Goal: Task Accomplishment & Management: Use online tool/utility

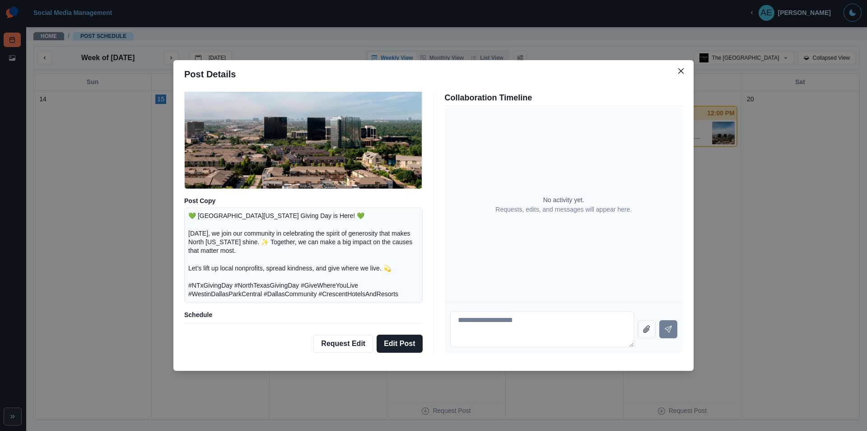
scroll to position [105, 0]
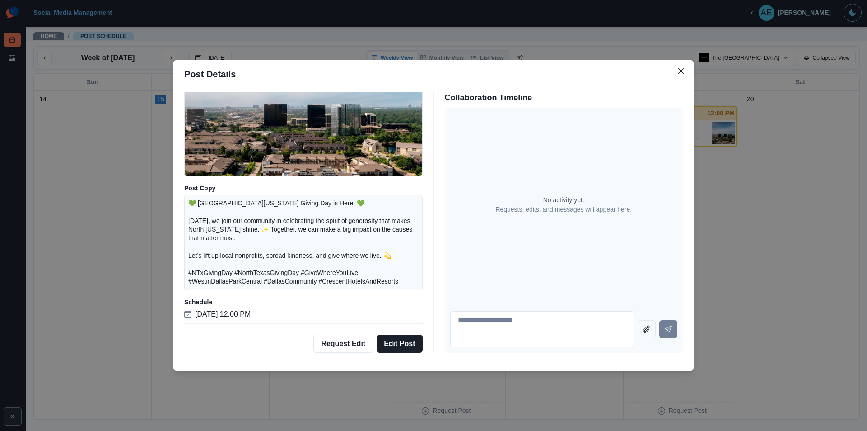
click at [188, 316] on icon at bounding box center [187, 313] width 7 height 7
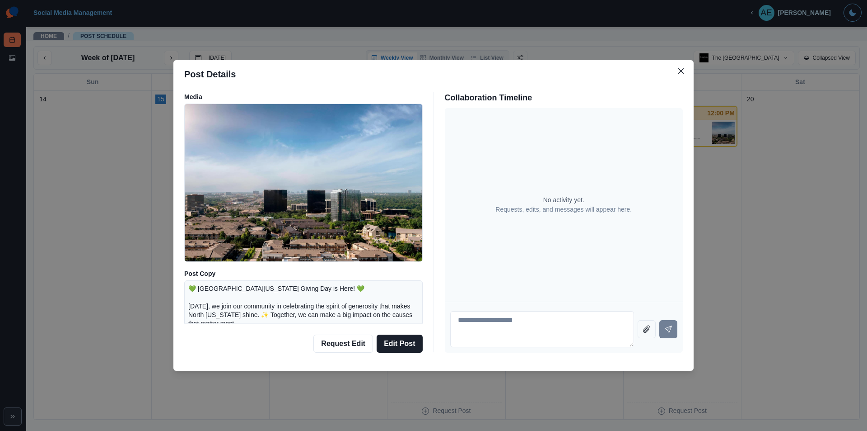
scroll to position [0, 0]
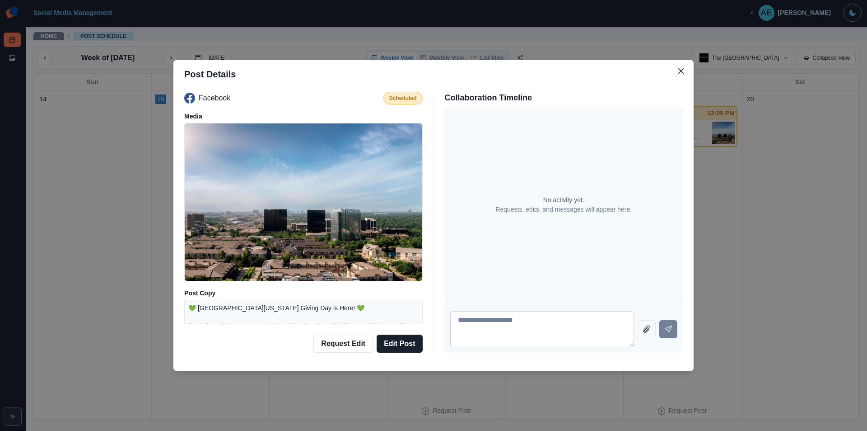
click at [522, 333] on textarea at bounding box center [542, 329] width 184 height 36
type textarea "**********"
click at [672, 332] on button "Send message" at bounding box center [669, 329] width 18 height 18
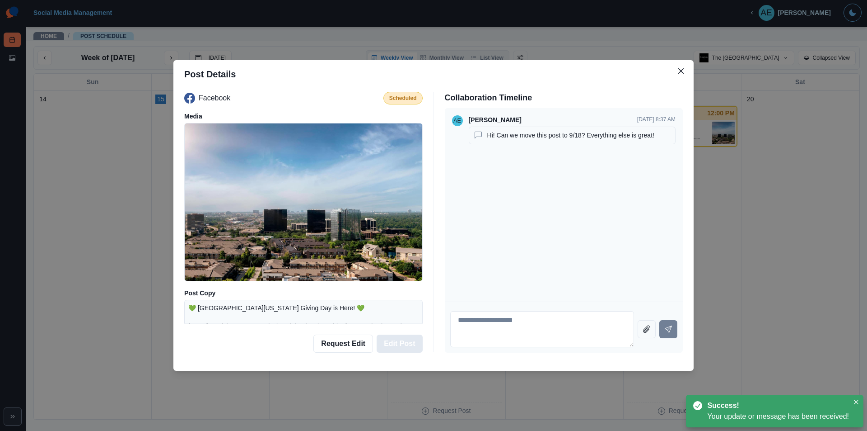
click at [398, 344] on button "Edit Post" at bounding box center [400, 343] width 46 height 18
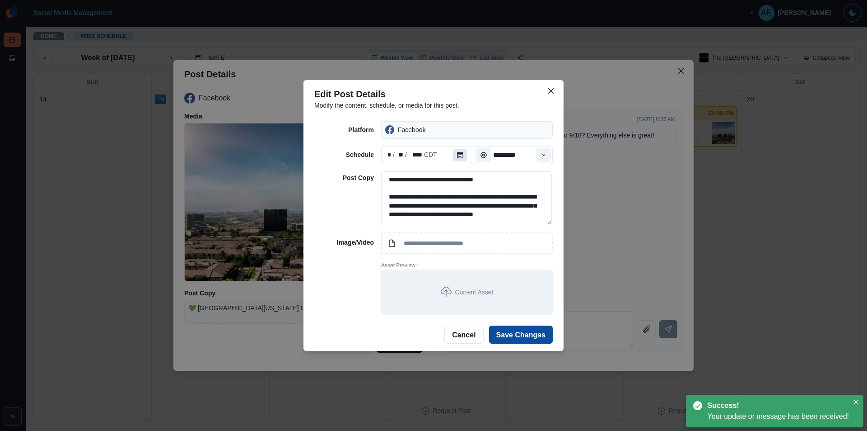
click at [459, 155] on icon "Calendar" at bounding box center [460, 155] width 6 height 6
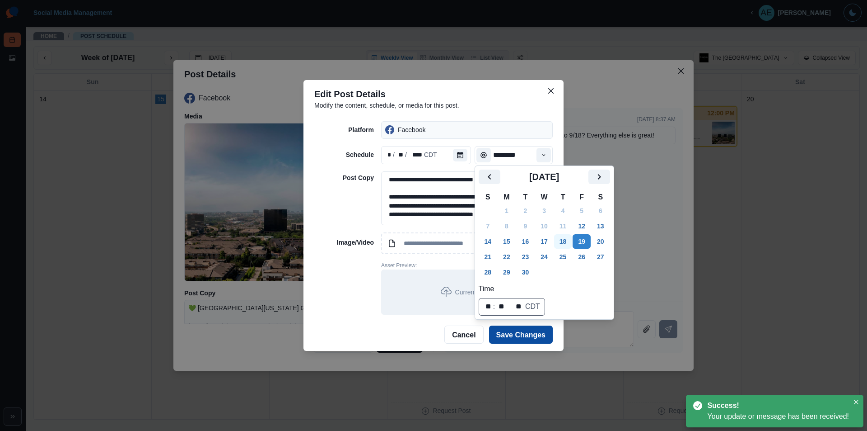
click at [565, 240] on button "18" at bounding box center [563, 241] width 18 height 14
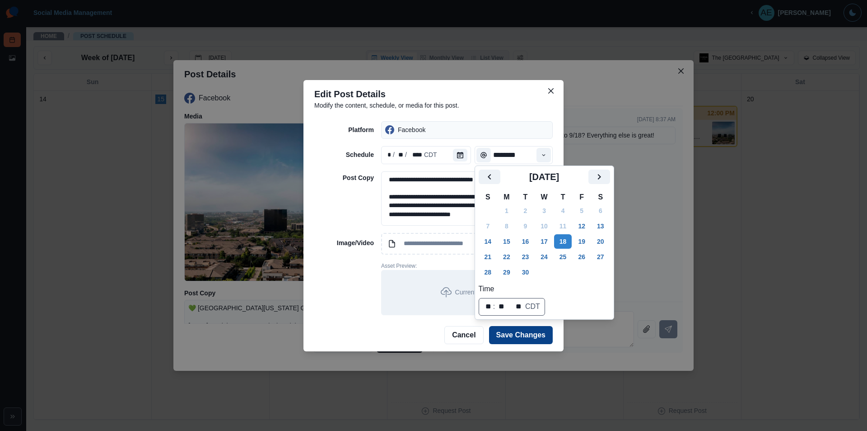
click at [522, 336] on button "Save Changes" at bounding box center [521, 335] width 64 height 18
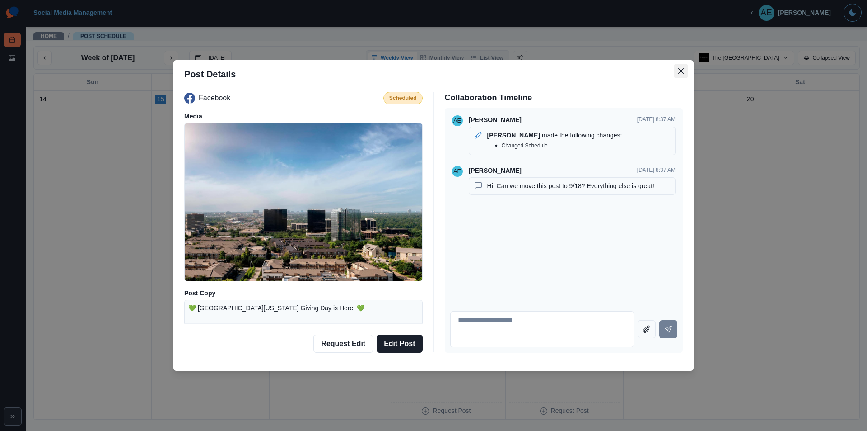
click at [682, 70] on icon "Close" at bounding box center [681, 70] width 5 height 5
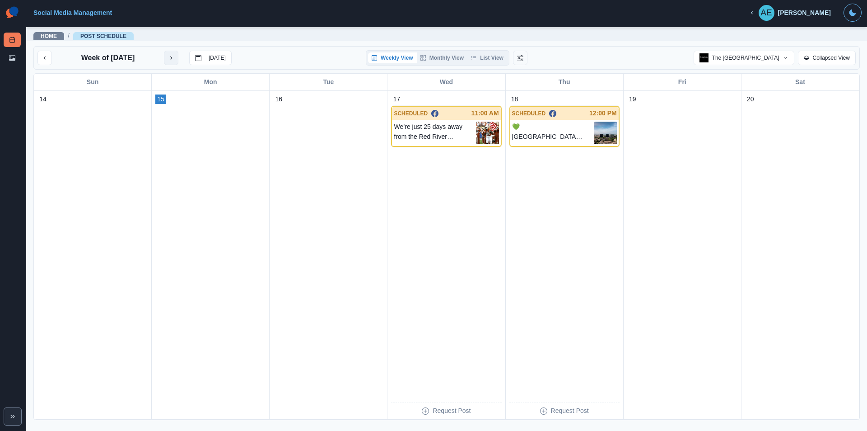
click at [174, 56] on icon "next month" at bounding box center [171, 58] width 6 height 6
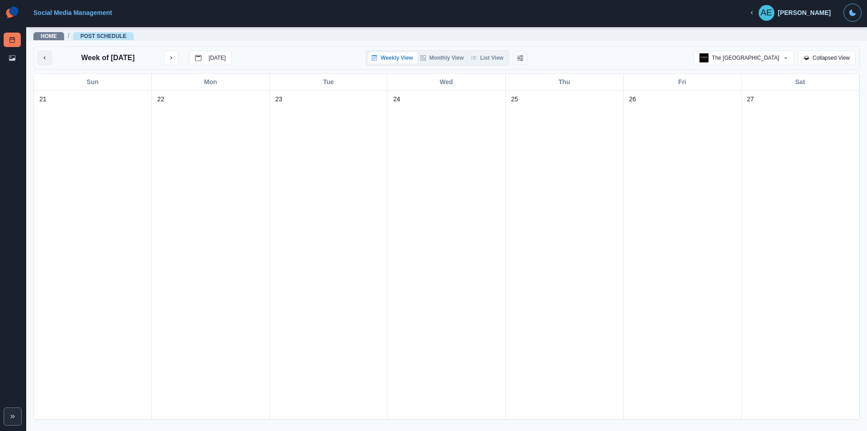
click at [52, 60] on button "previous month" at bounding box center [44, 58] width 14 height 14
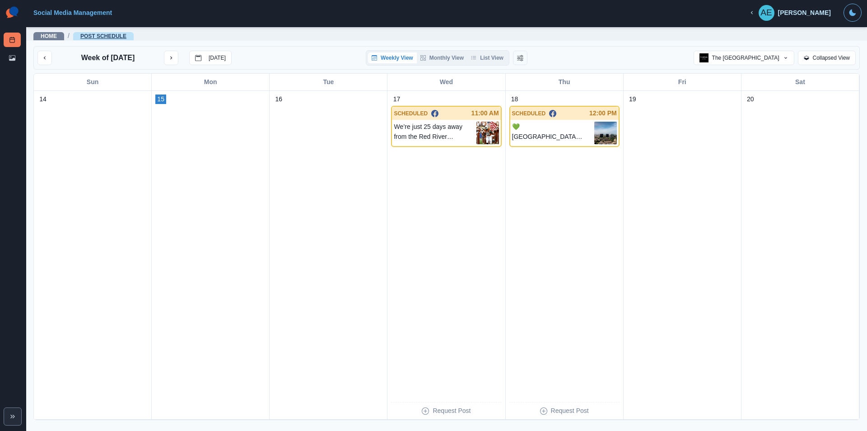
click at [111, 37] on link "Post Schedule" at bounding box center [103, 36] width 46 height 6
click at [45, 37] on link "Home" at bounding box center [49, 36] width 16 height 6
